Goal: Communication & Community: Share content

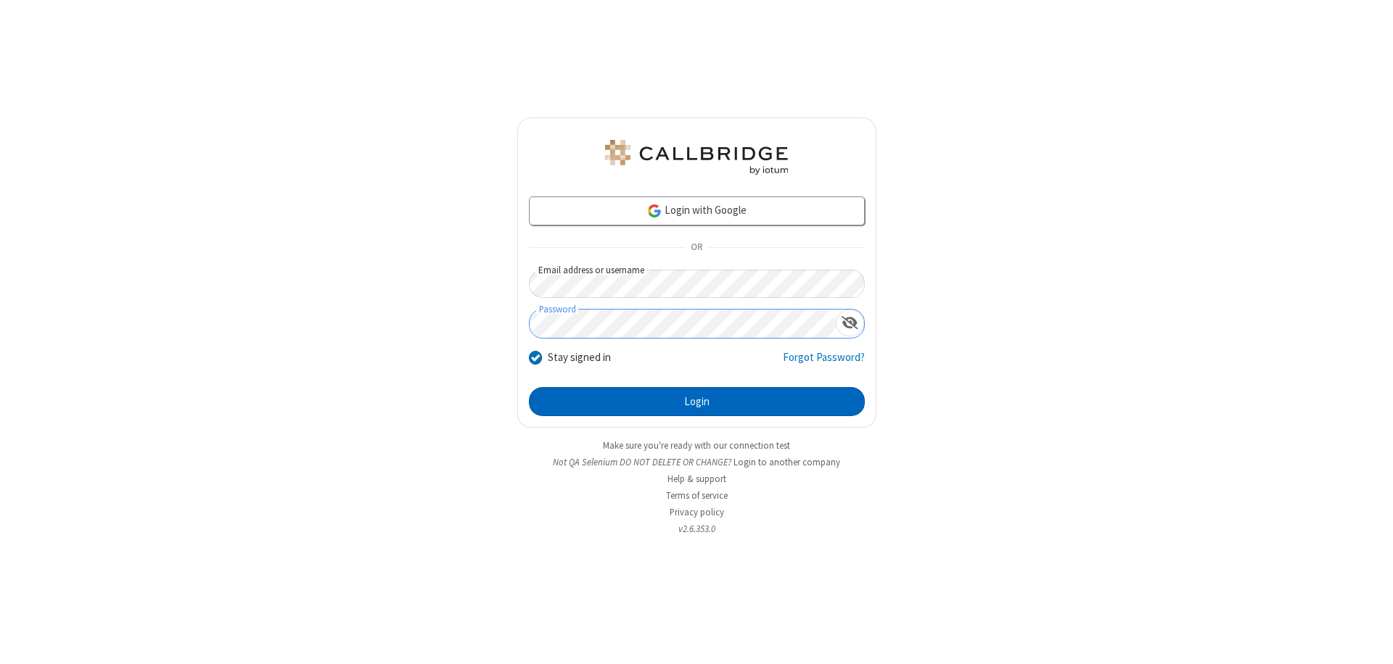
click at [696, 402] on button "Login" at bounding box center [697, 401] width 336 height 29
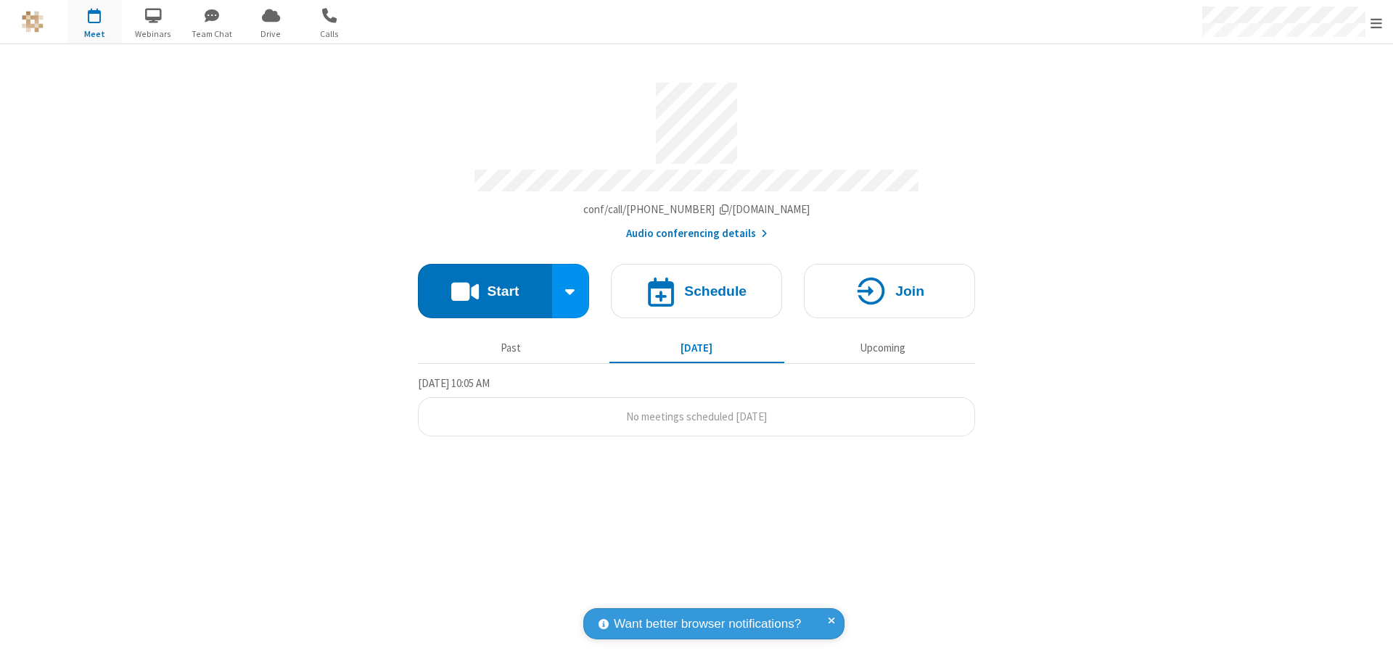
click at [485, 284] on button "Start" at bounding box center [485, 291] width 134 height 54
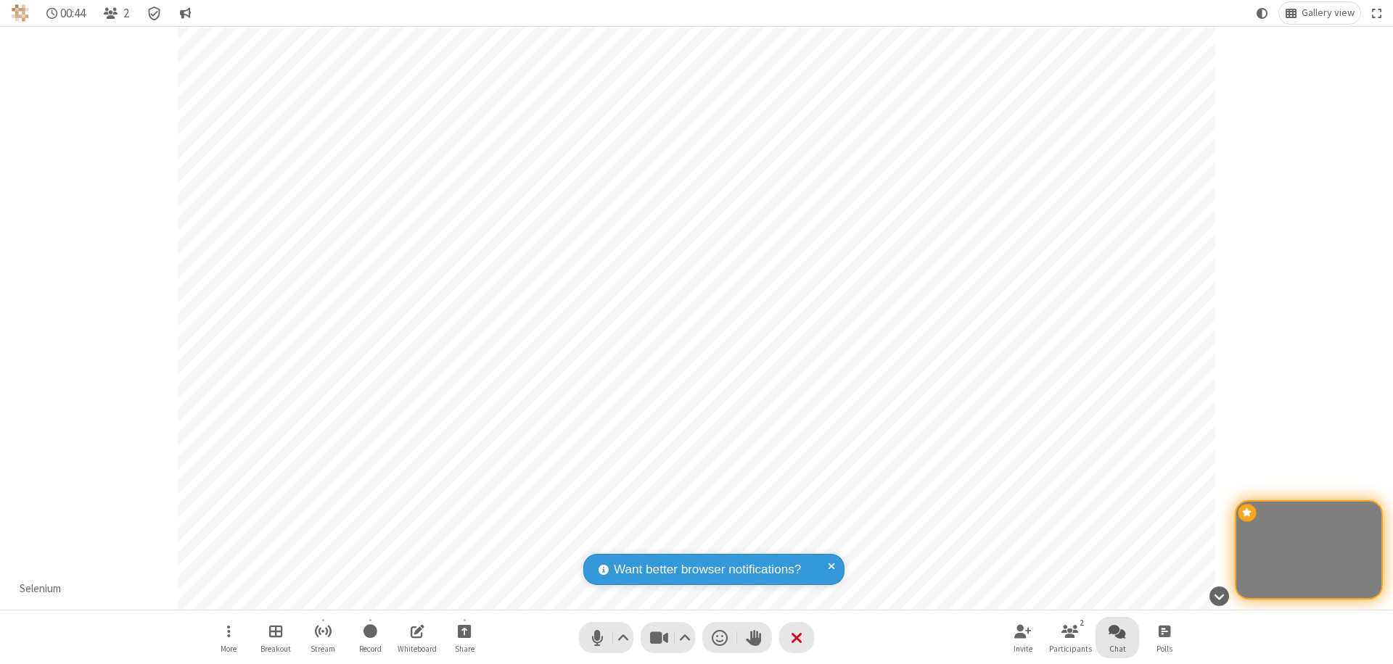
click at [1117, 631] on span "Open chat" at bounding box center [1116, 631] width 17 height 18
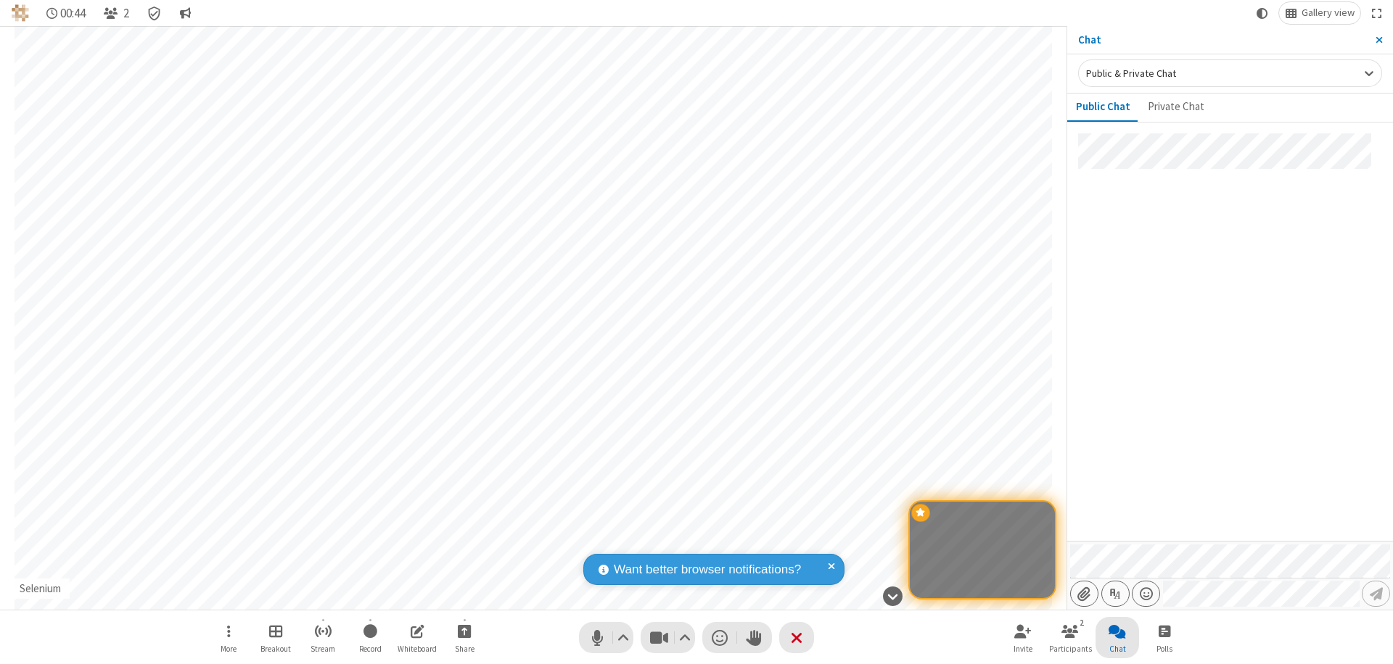
type input "C:\fakepath\doc_test.docx"
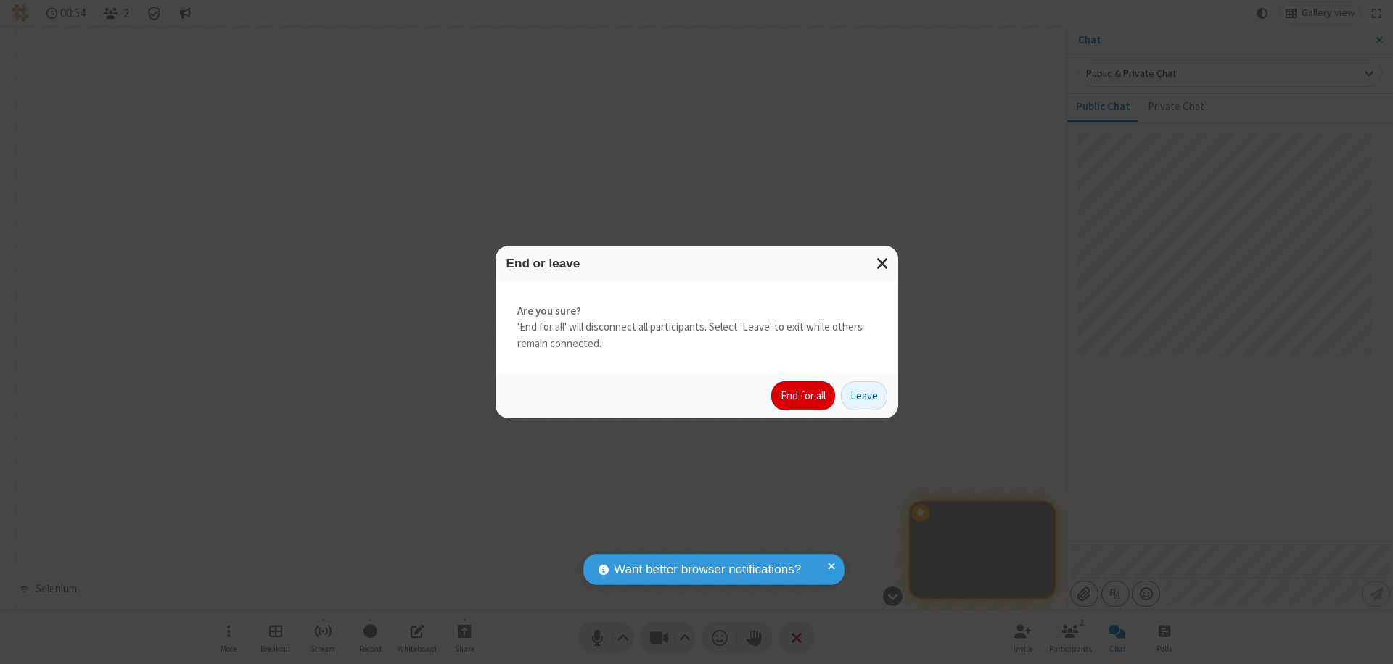
click at [804, 396] on button "End for all" at bounding box center [803, 396] width 64 height 29
